Goal: Transaction & Acquisition: Purchase product/service

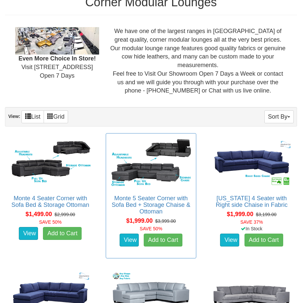
scroll to position [231, 0]
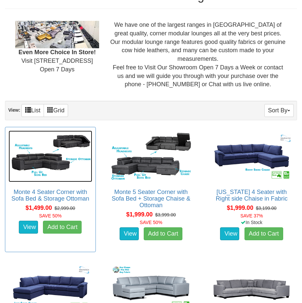
click at [73, 161] on img at bounding box center [50, 155] width 83 height 51
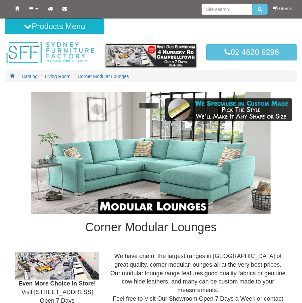
scroll to position [231, 0]
